Goal: Information Seeking & Learning: Learn about a topic

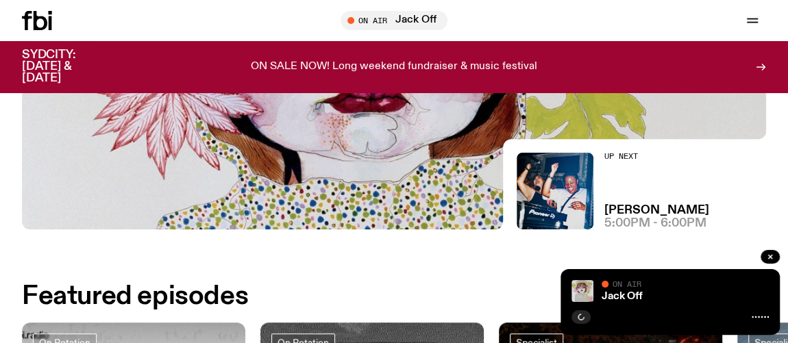
scroll to position [305, 0]
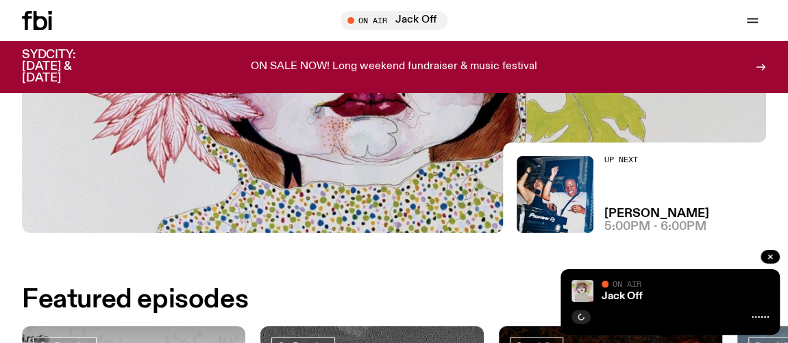
click at [49, 18] on icon at bounding box center [50, 23] width 3 height 14
click at [388, 18] on span "Tune in live" at bounding box center [397, 20] width 85 height 10
click at [353, 16] on div "Tune in live" at bounding box center [393, 20] width 107 height 19
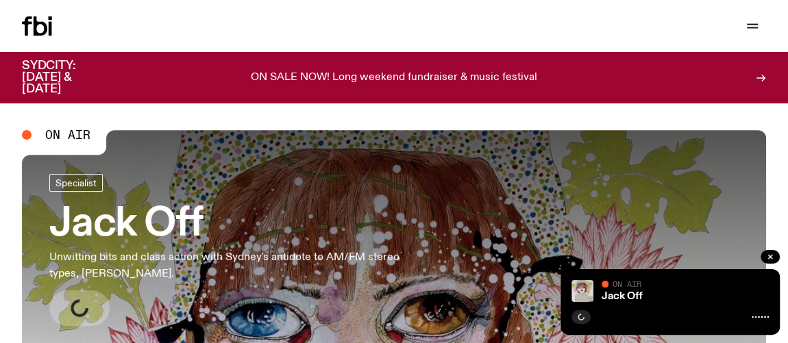
click at [64, 136] on span "On Air" at bounding box center [67, 135] width 45 height 12
click at [749, 34] on icon "button" at bounding box center [752, 26] width 16 height 16
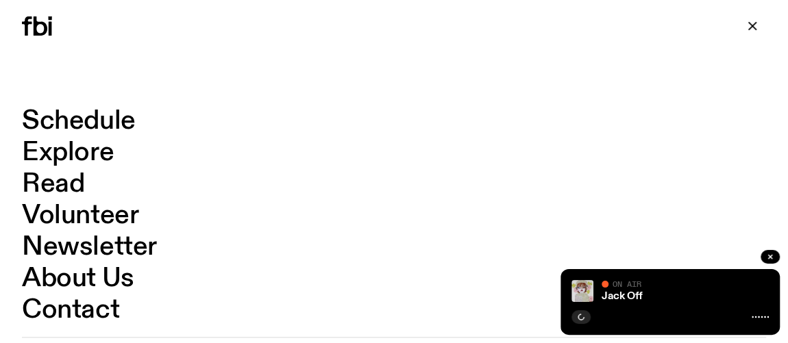
click at [88, 112] on link "Schedule" at bounding box center [79, 121] width 114 height 26
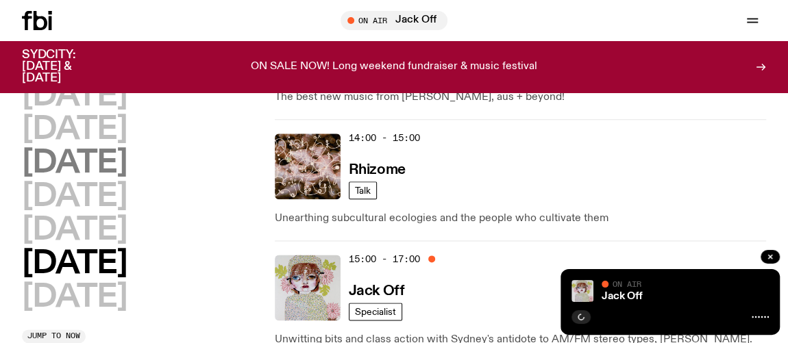
scroll to position [738, 0]
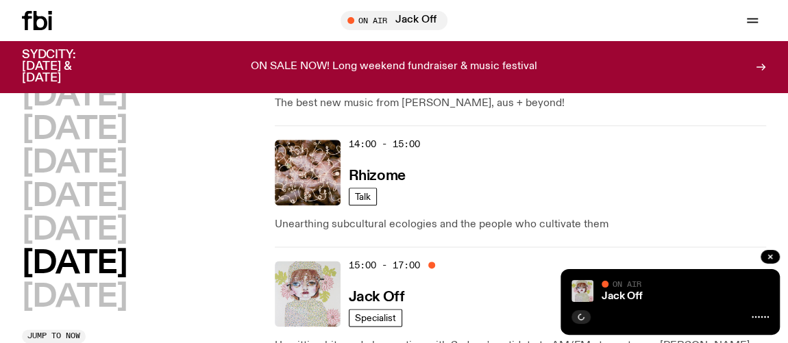
click at [308, 261] on img at bounding box center [308, 294] width 66 height 66
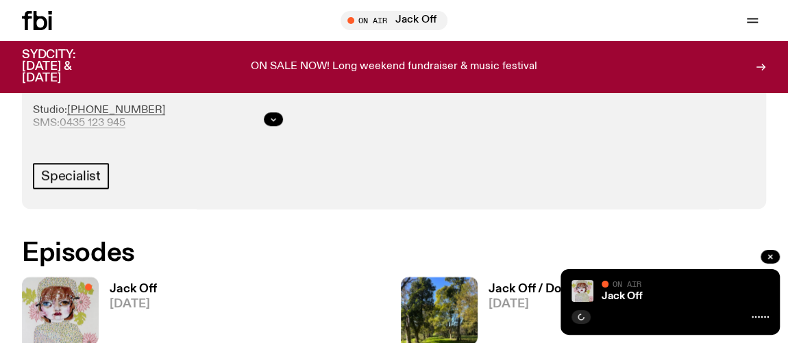
scroll to position [677, 0]
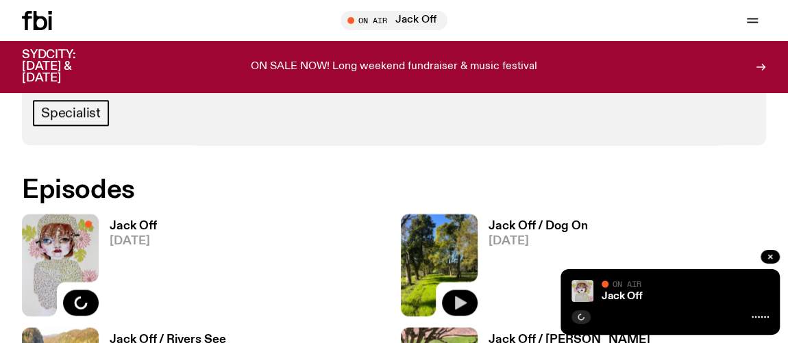
click at [460, 294] on icon "button" at bounding box center [459, 302] width 16 height 16
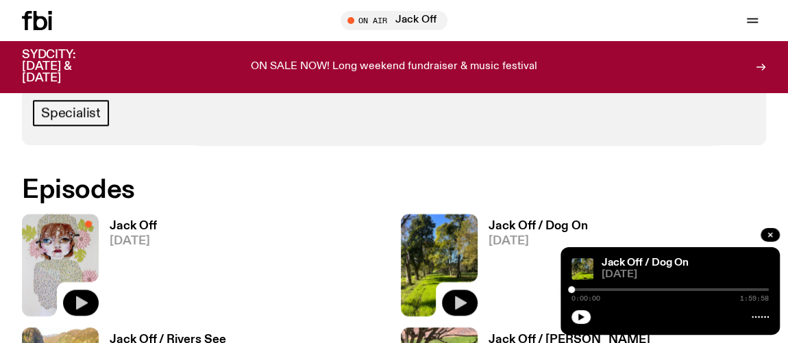
click at [80, 291] on button "button" at bounding box center [81, 303] width 36 height 26
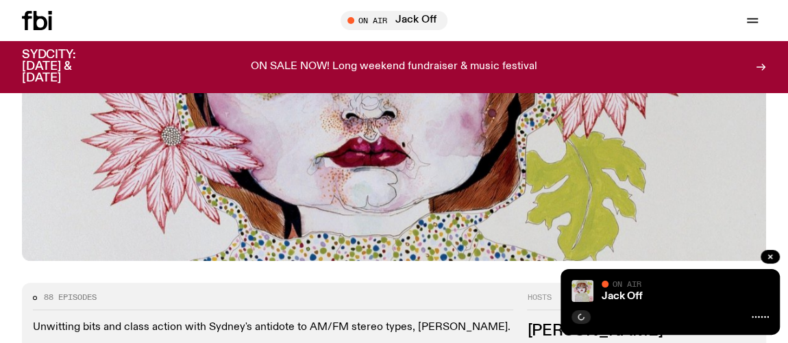
scroll to position [116, 0]
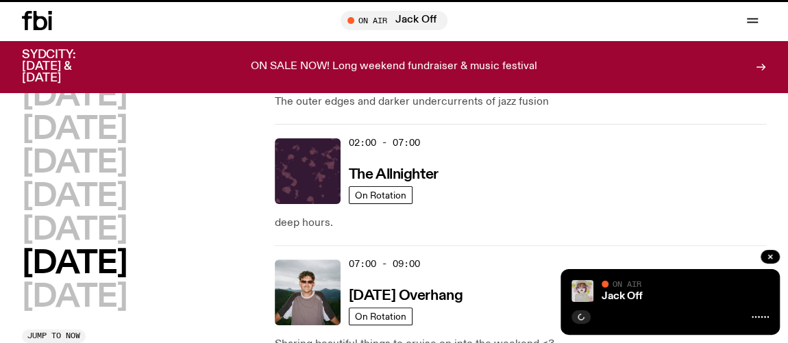
scroll to position [738, 0]
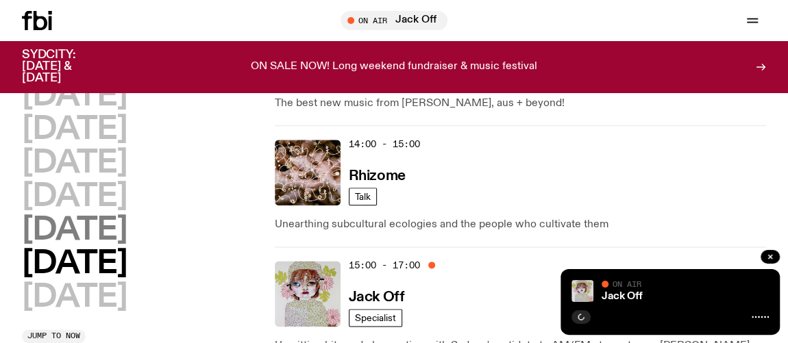
click at [109, 230] on h2 "Friday" at bounding box center [74, 230] width 105 height 31
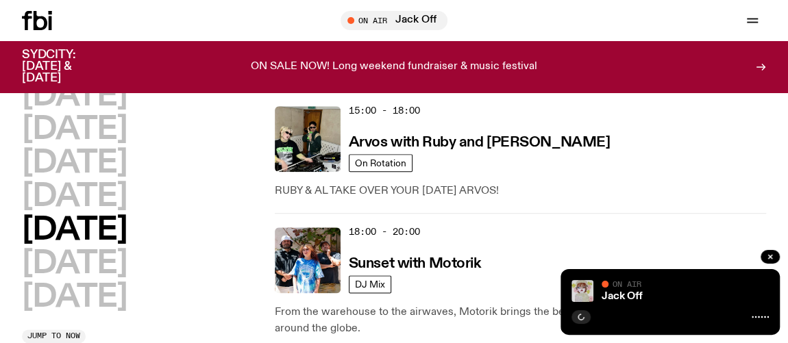
scroll to position [785, 0]
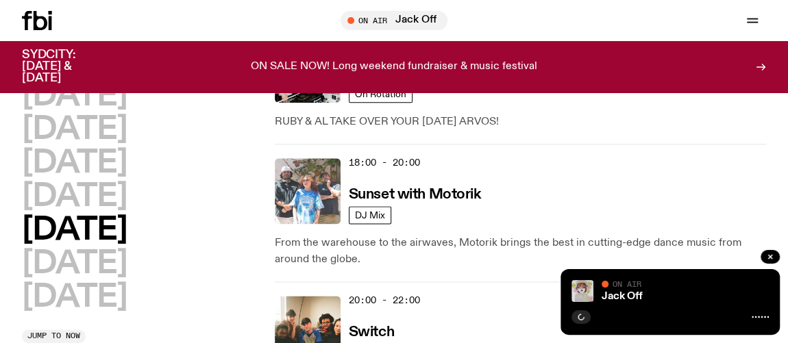
click at [304, 164] on img at bounding box center [308, 191] width 66 height 66
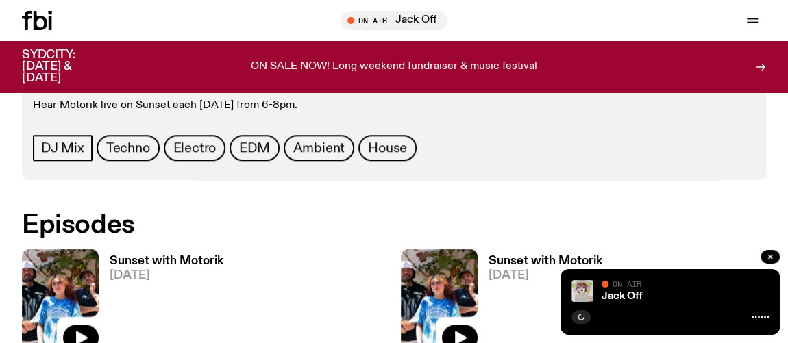
scroll to position [741, 0]
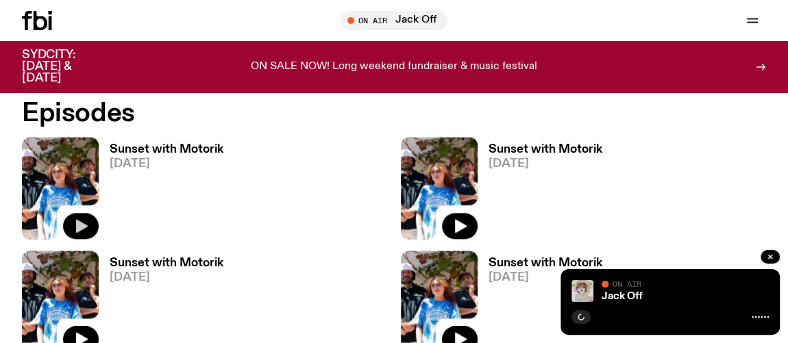
click at [89, 225] on button "button" at bounding box center [81, 226] width 36 height 26
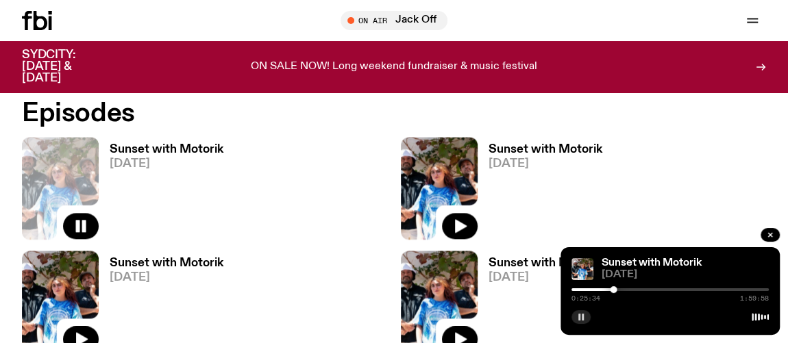
click at [578, 314] on rect "button" at bounding box center [579, 317] width 2 height 7
